Goal: Find specific page/section: Find specific page/section

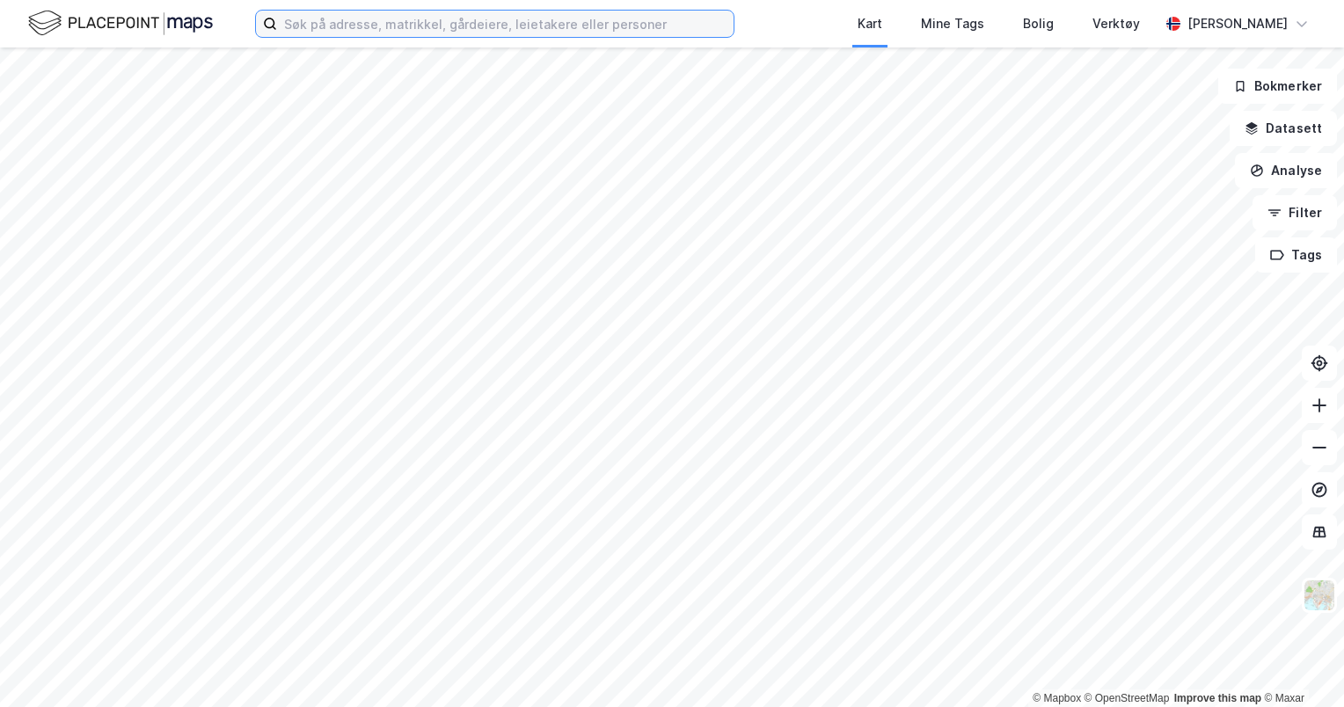
click at [295, 19] on input at bounding box center [505, 24] width 456 height 26
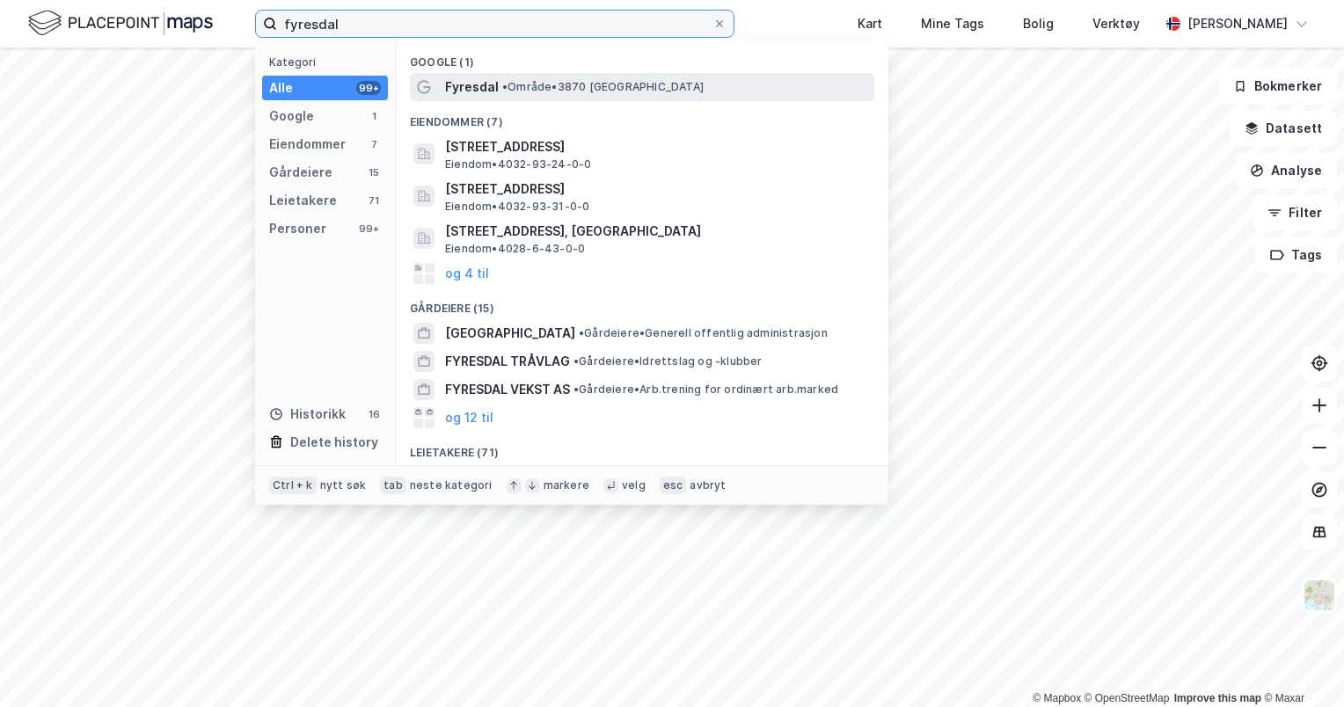
type input "fyresdal"
click at [478, 77] on span "Fyresdal" at bounding box center [472, 87] width 54 height 21
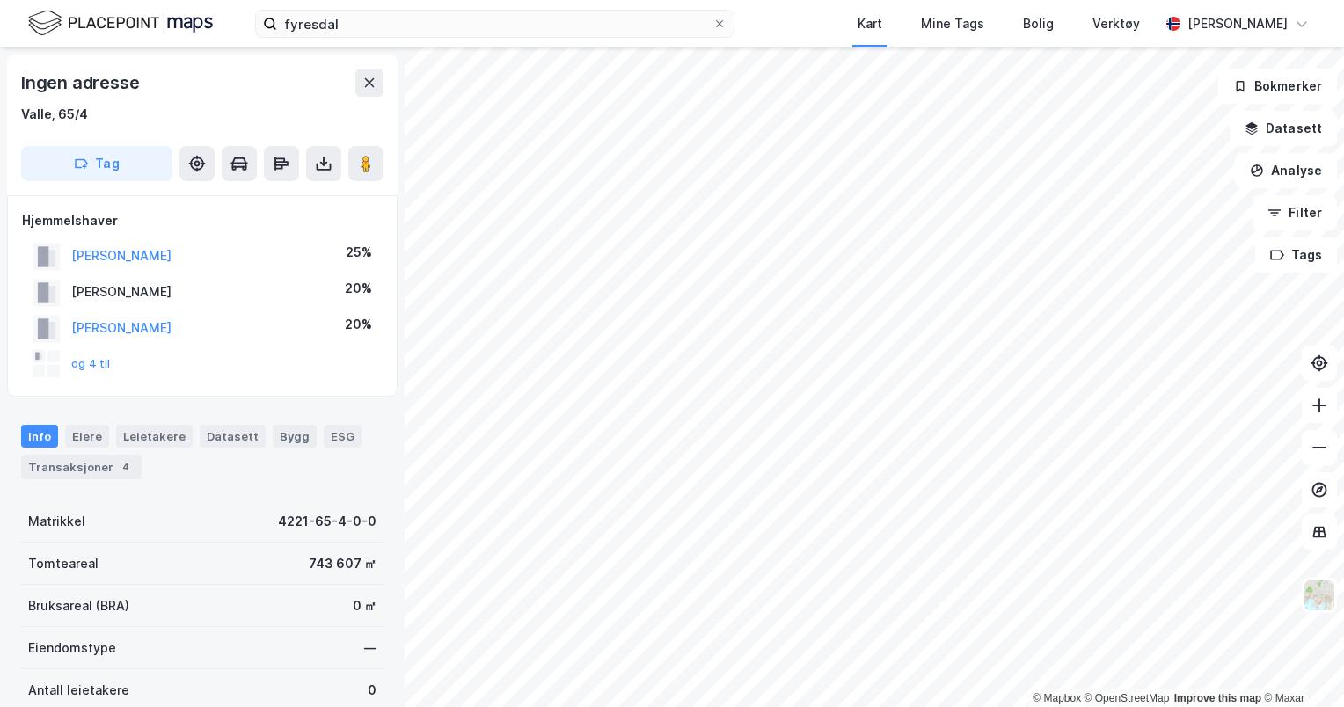
click at [366, 228] on div "© Mapbox © OpenStreetMap Improve this map © Maxar Ingen adresse Valle, 65/4 Tag…" at bounding box center [672, 377] width 1344 height 660
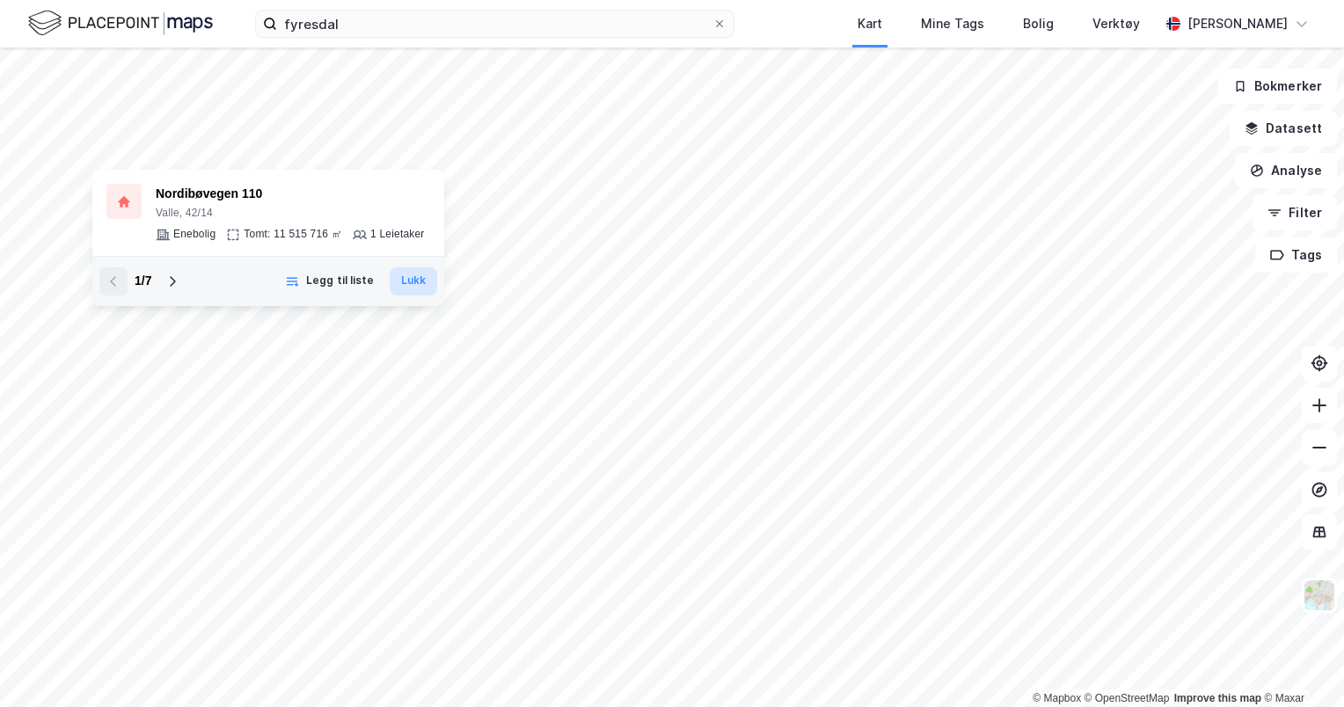
click at [401, 287] on button "Lukk" at bounding box center [413, 281] width 47 height 28
